Goal: Task Accomplishment & Management: Use online tool/utility

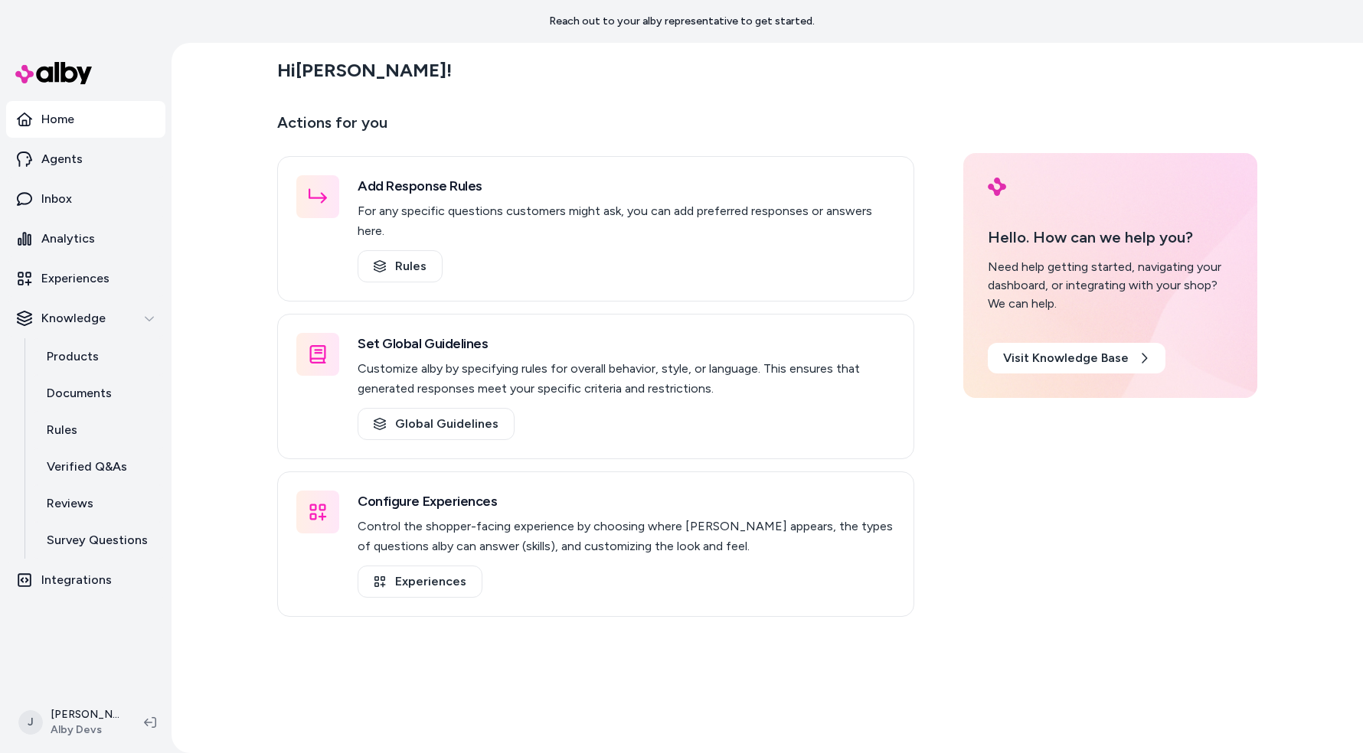
click at [198, 318] on div "Hi [PERSON_NAME] ! Actions for you Add Response Rules For any specific question…" at bounding box center [767, 398] width 1191 height 711
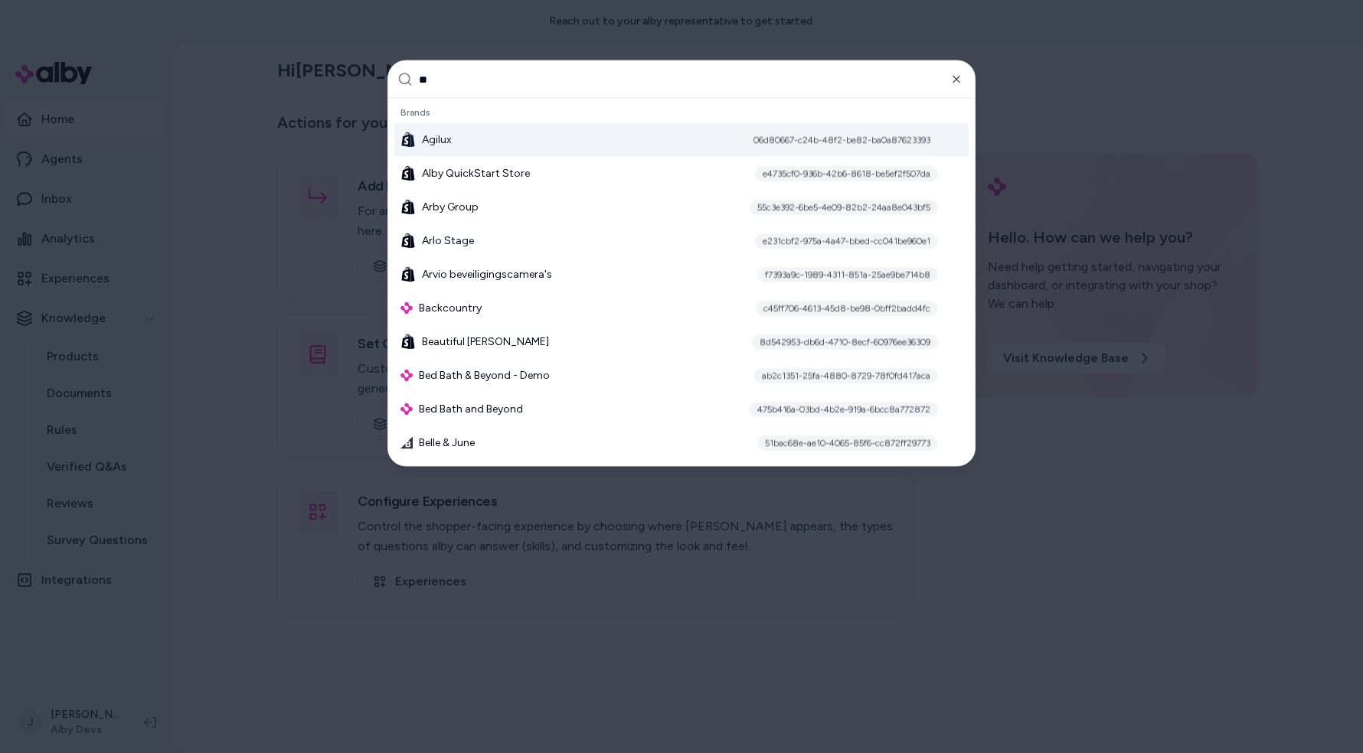
type input "***"
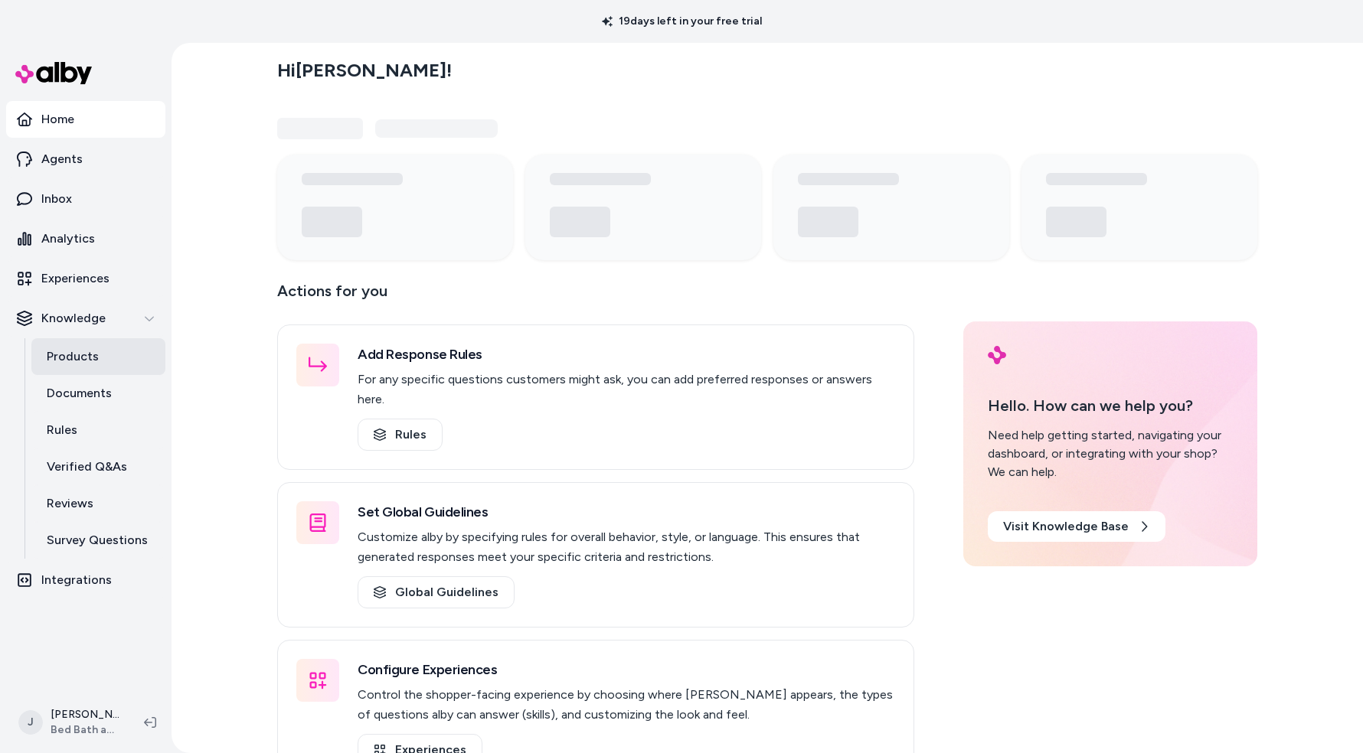
click at [70, 350] on p "Products" at bounding box center [73, 357] width 52 height 18
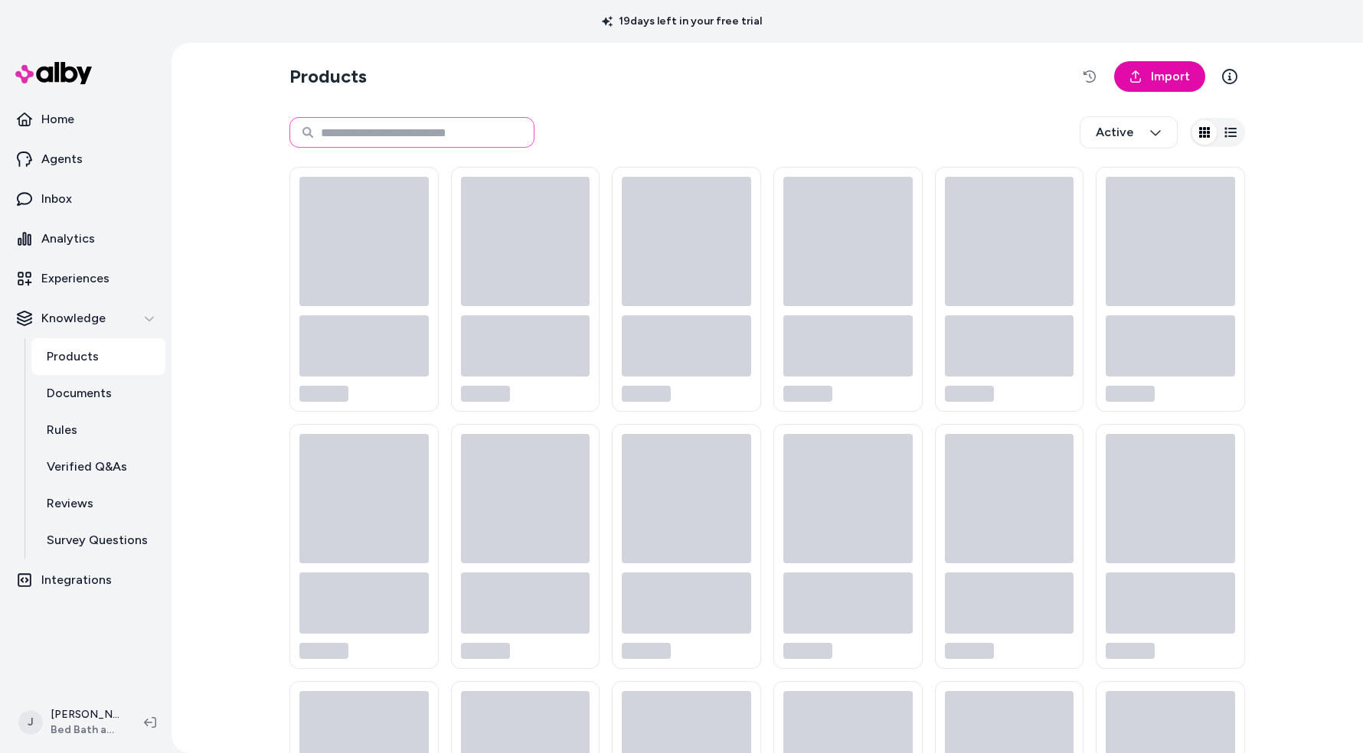
click at [413, 136] on input at bounding box center [411, 132] width 245 height 31
paste input "**********"
type input "**********"
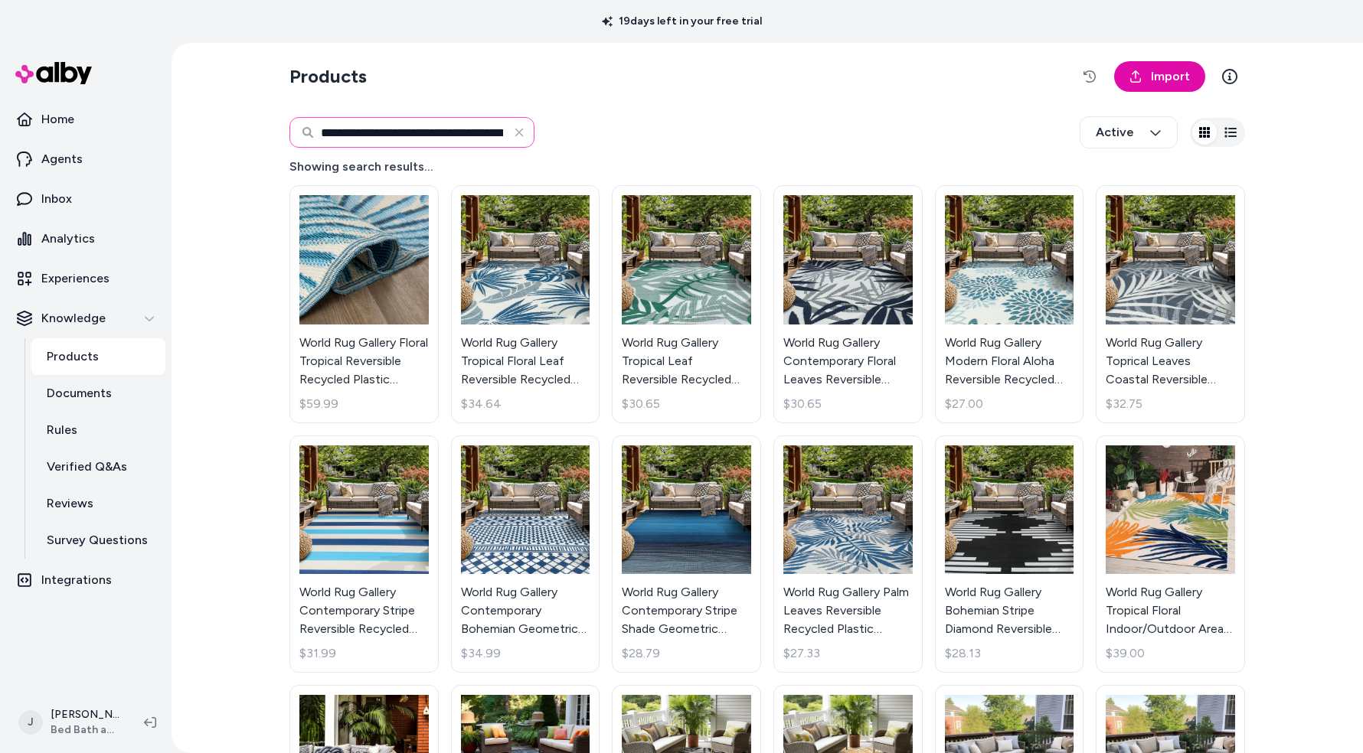
click at [459, 136] on input "**********" at bounding box center [411, 132] width 245 height 31
paste input
type input "**********"
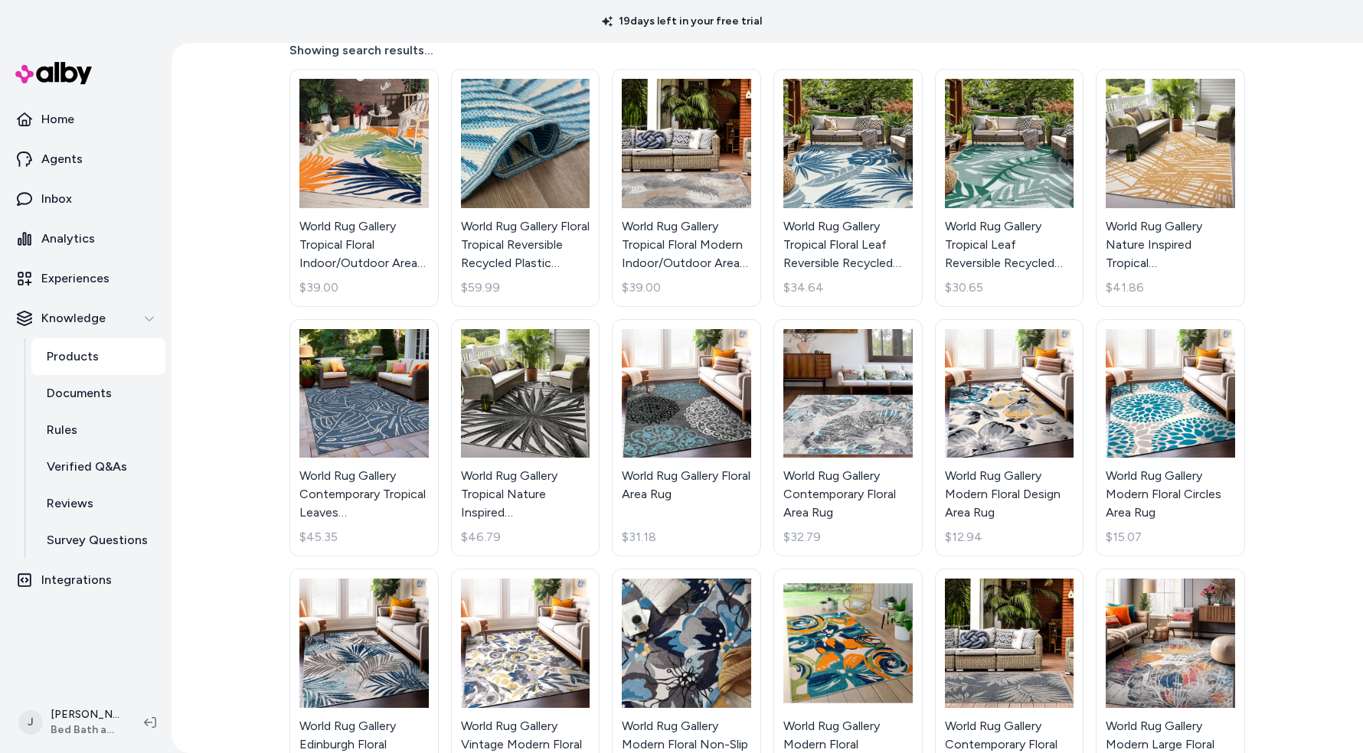
scroll to position [135, 0]
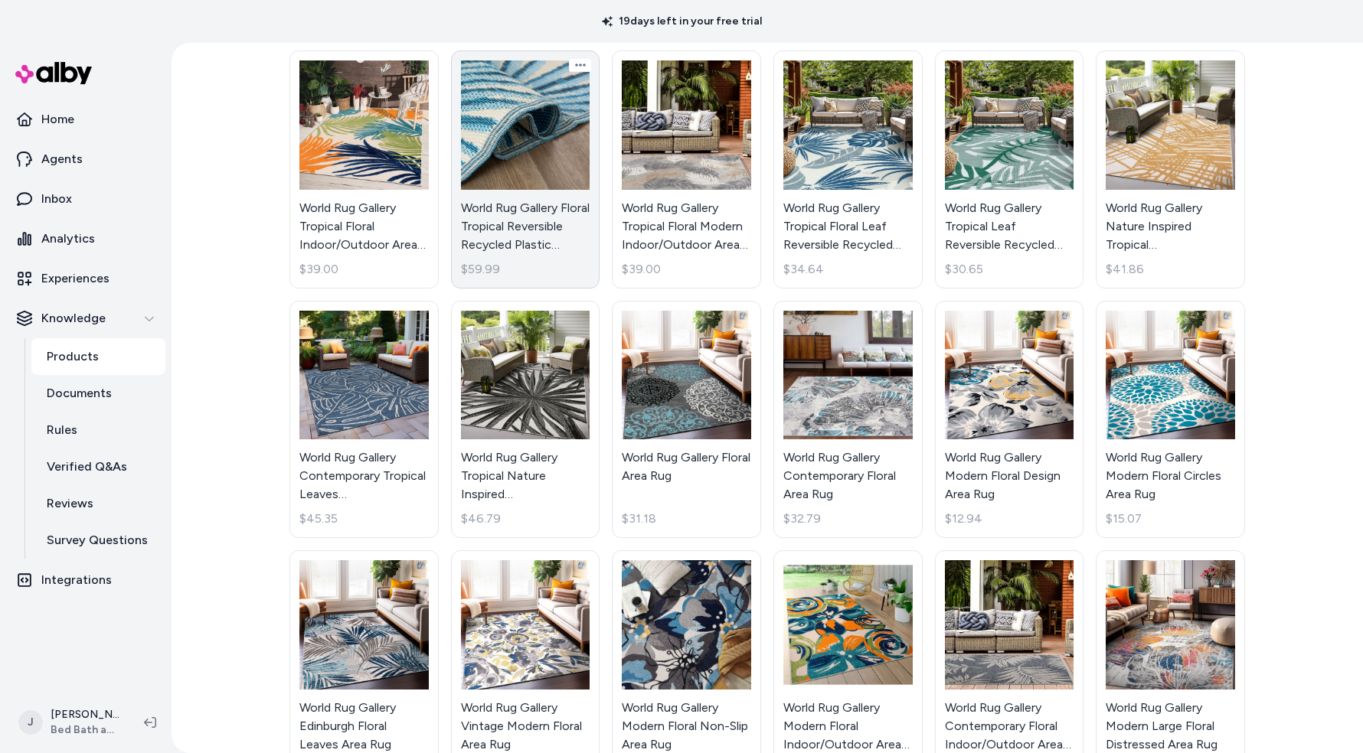
click at [516, 230] on link "World Rug Gallery Floral Tropical Reversible Recycled Plastic Outdoor Rugs $59.…" at bounding box center [525, 170] width 149 height 238
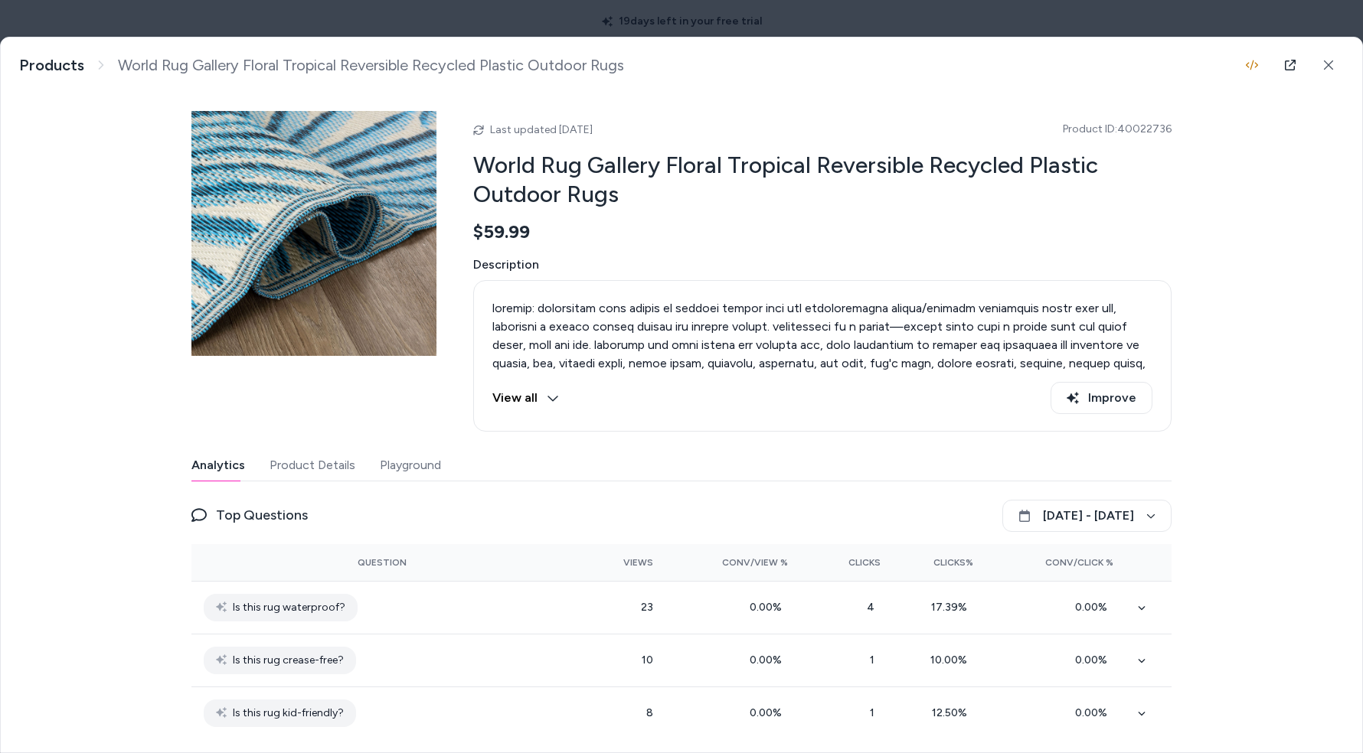
click at [419, 464] on button "Playground" at bounding box center [410, 465] width 61 height 31
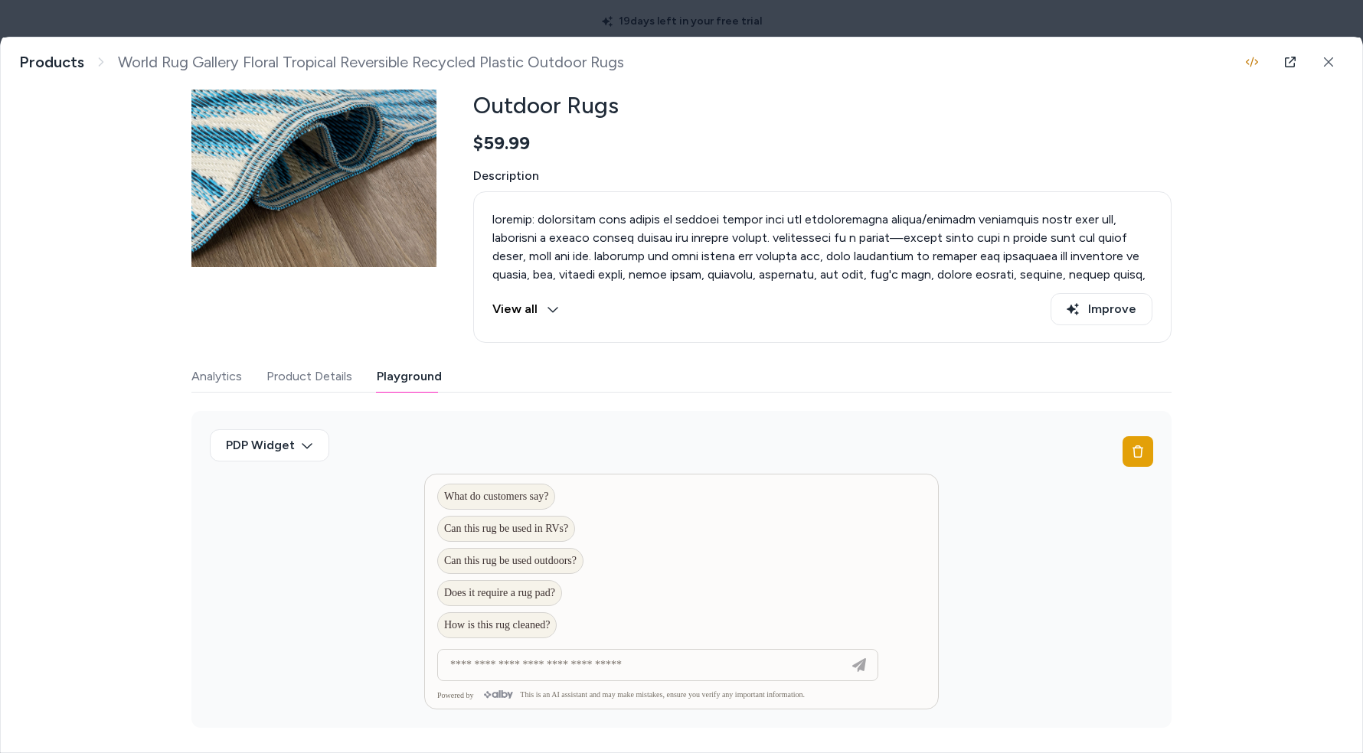
scroll to position [93, 0]
click at [1096, 585] on div "PDP Widget" at bounding box center [681, 569] width 980 height 317
click at [541, 298] on button "View all" at bounding box center [525, 309] width 67 height 32
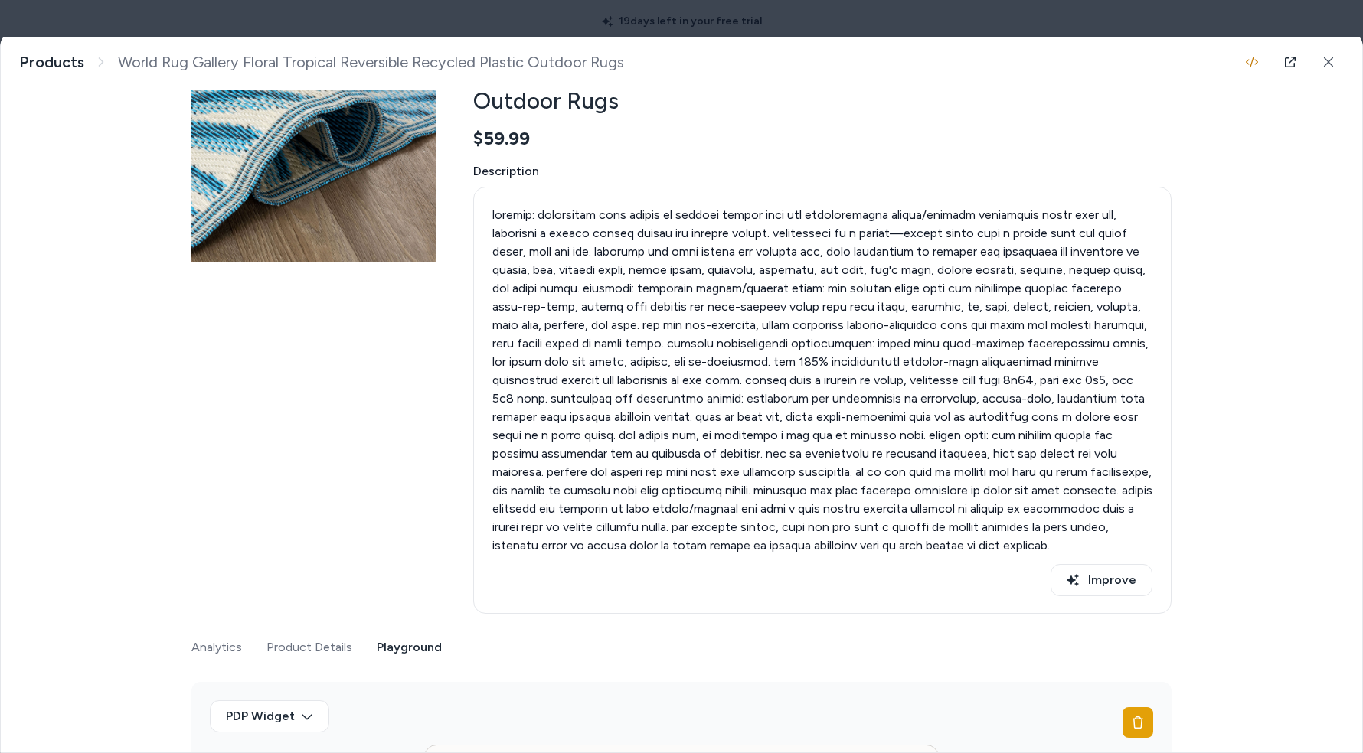
click at [647, 417] on p at bounding box center [822, 380] width 660 height 349
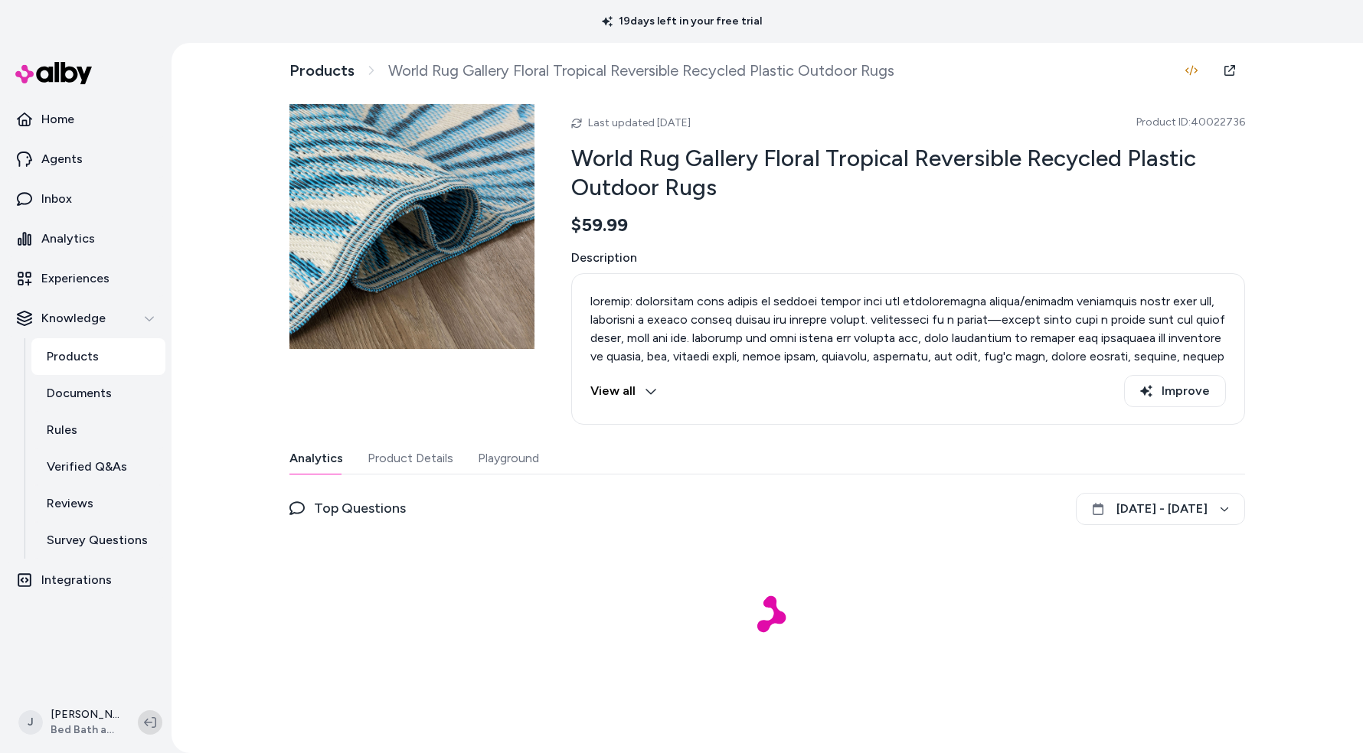
click at [156, 721] on button at bounding box center [150, 723] width 25 height 25
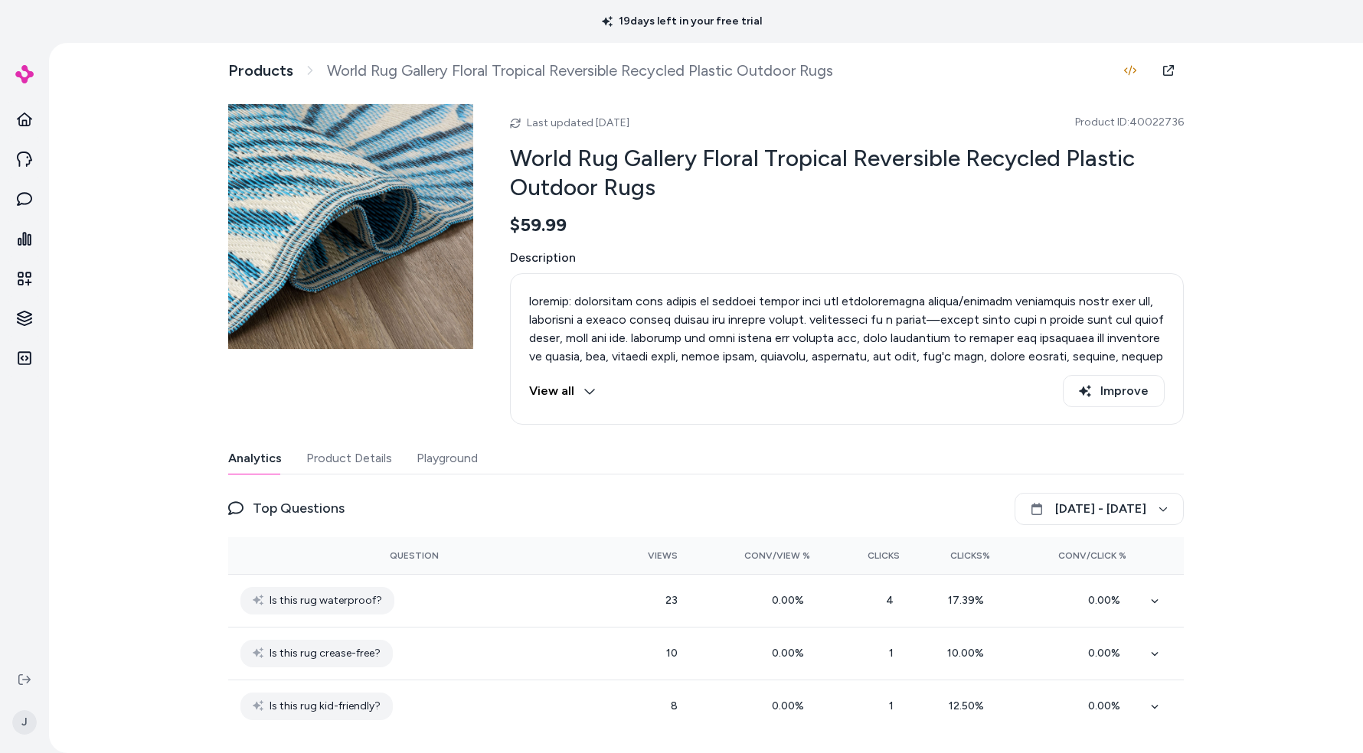
click at [135, 616] on div "Products World Rug Gallery Floral Tropical Reversible Recycled Plastic Outdoor …" at bounding box center [706, 398] width 1314 height 711
click at [423, 446] on button "Playground" at bounding box center [447, 458] width 61 height 31
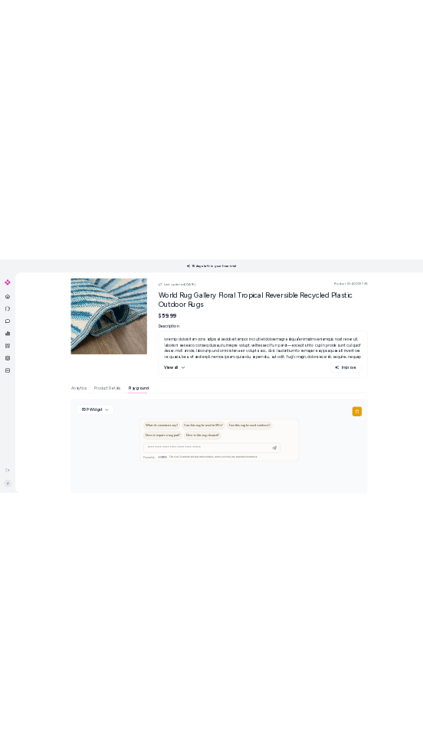
scroll to position [58, 0]
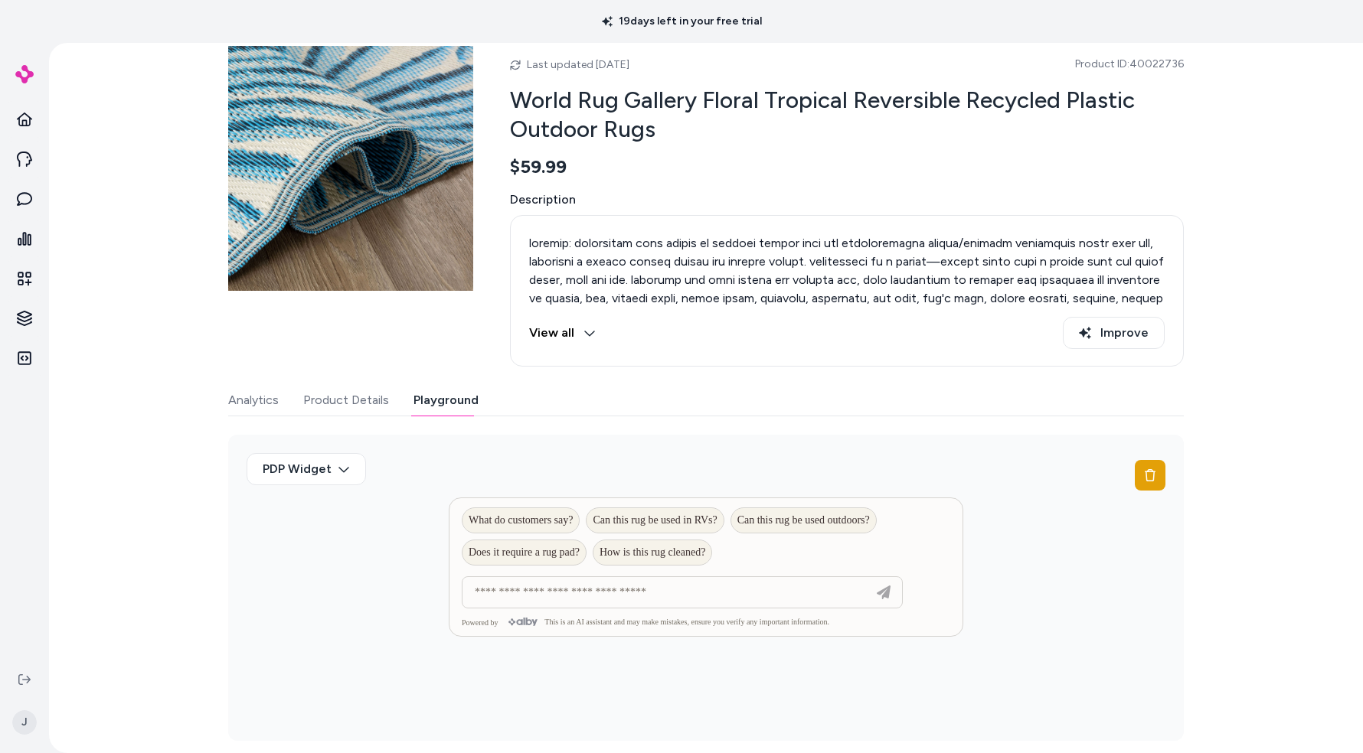
click at [841, 405] on div "Analytics Product Details Playground" at bounding box center [706, 400] width 956 height 31
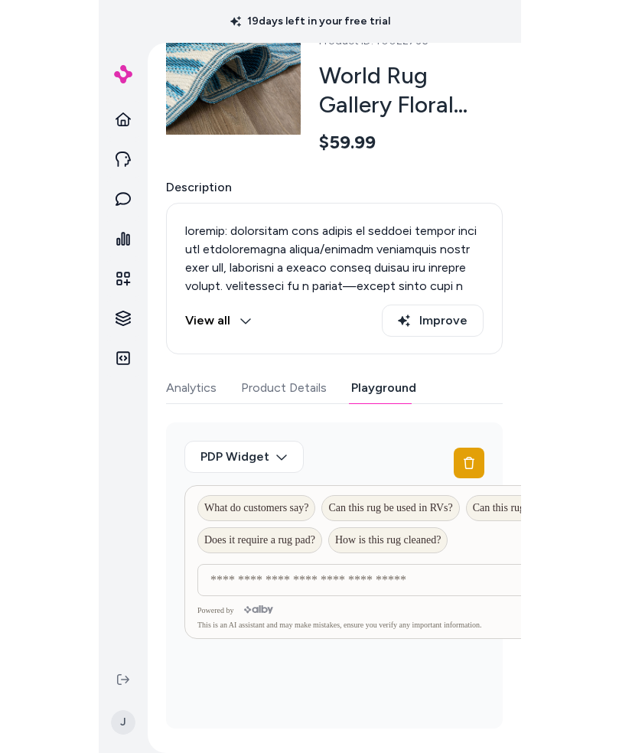
scroll to position [116, 0]
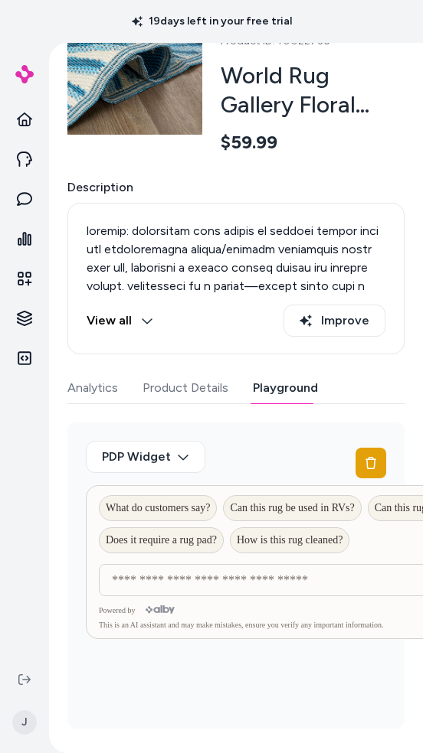
click at [250, 463] on div "PDP Widget" at bounding box center [236, 463] width 300 height 44
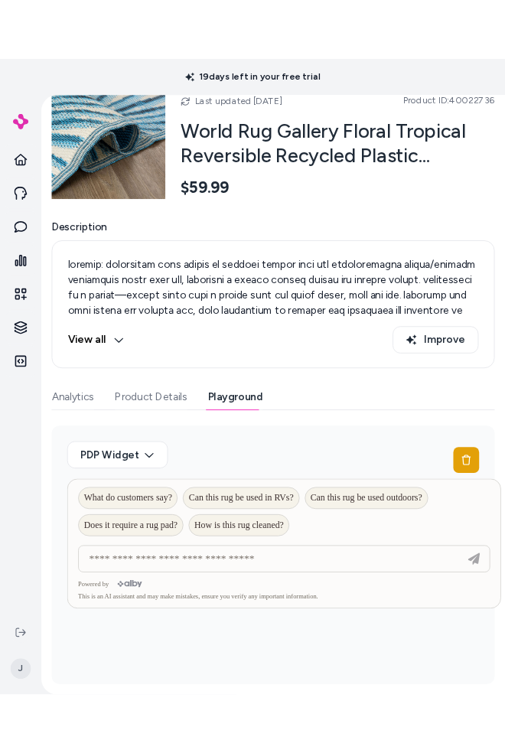
scroll to position [73, 0]
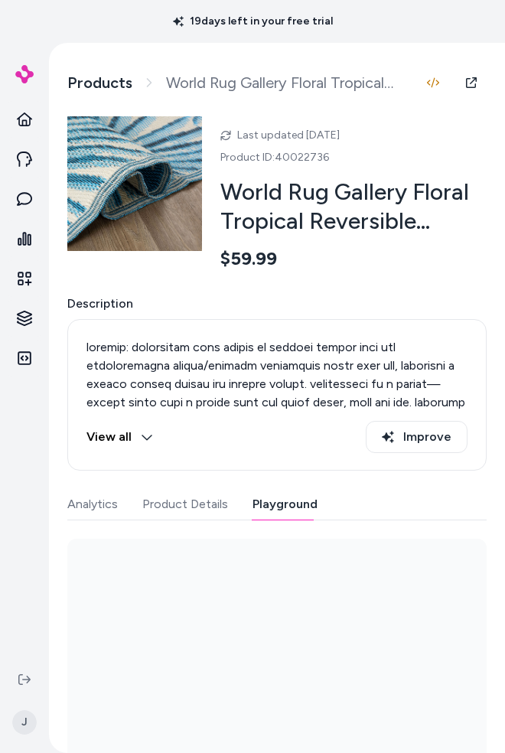
click at [281, 498] on button "Playground" at bounding box center [285, 504] width 65 height 31
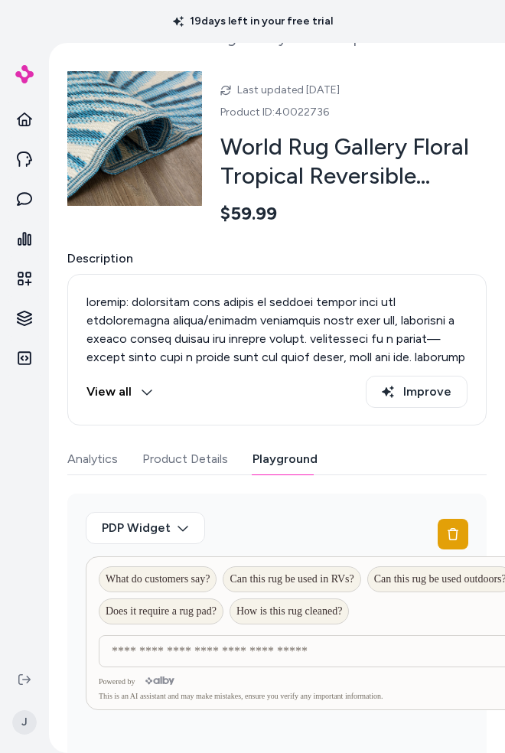
scroll to position [90, 0]
